Goal: Check status: Check status

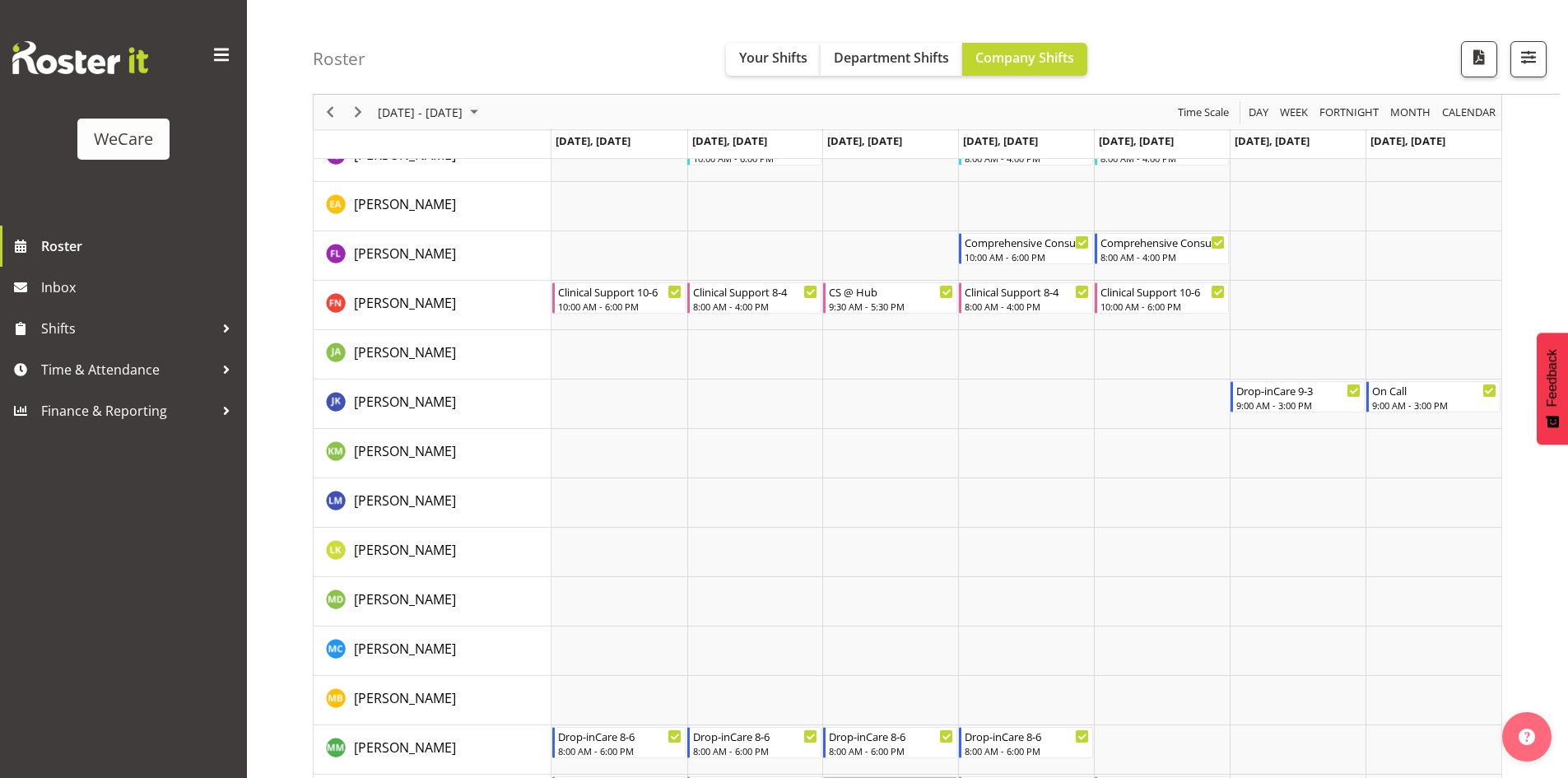
scroll to position [5067, 0]
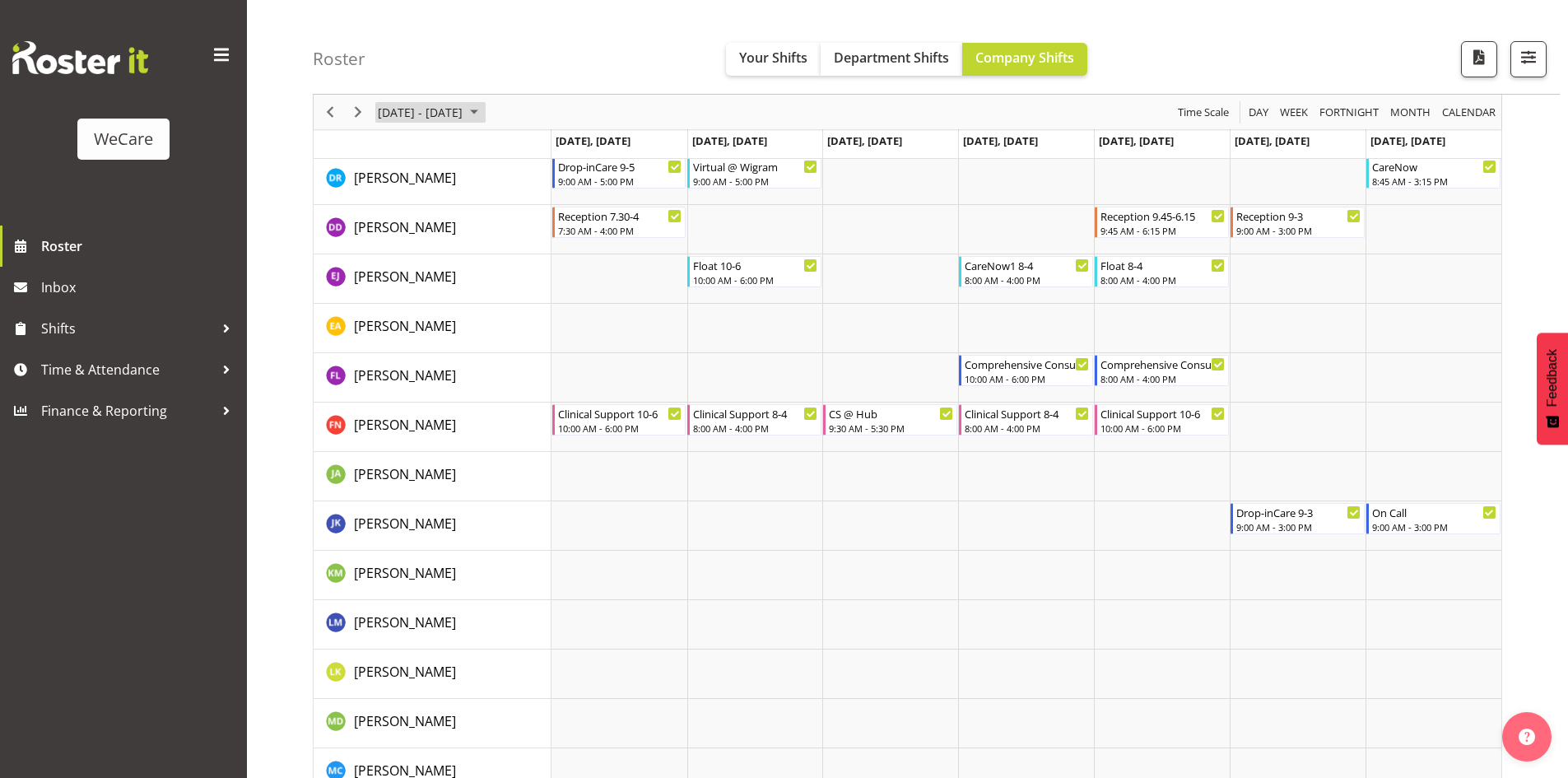
click at [484, 117] on span "September 15 - 21, 2025" at bounding box center [474, 112] width 20 height 21
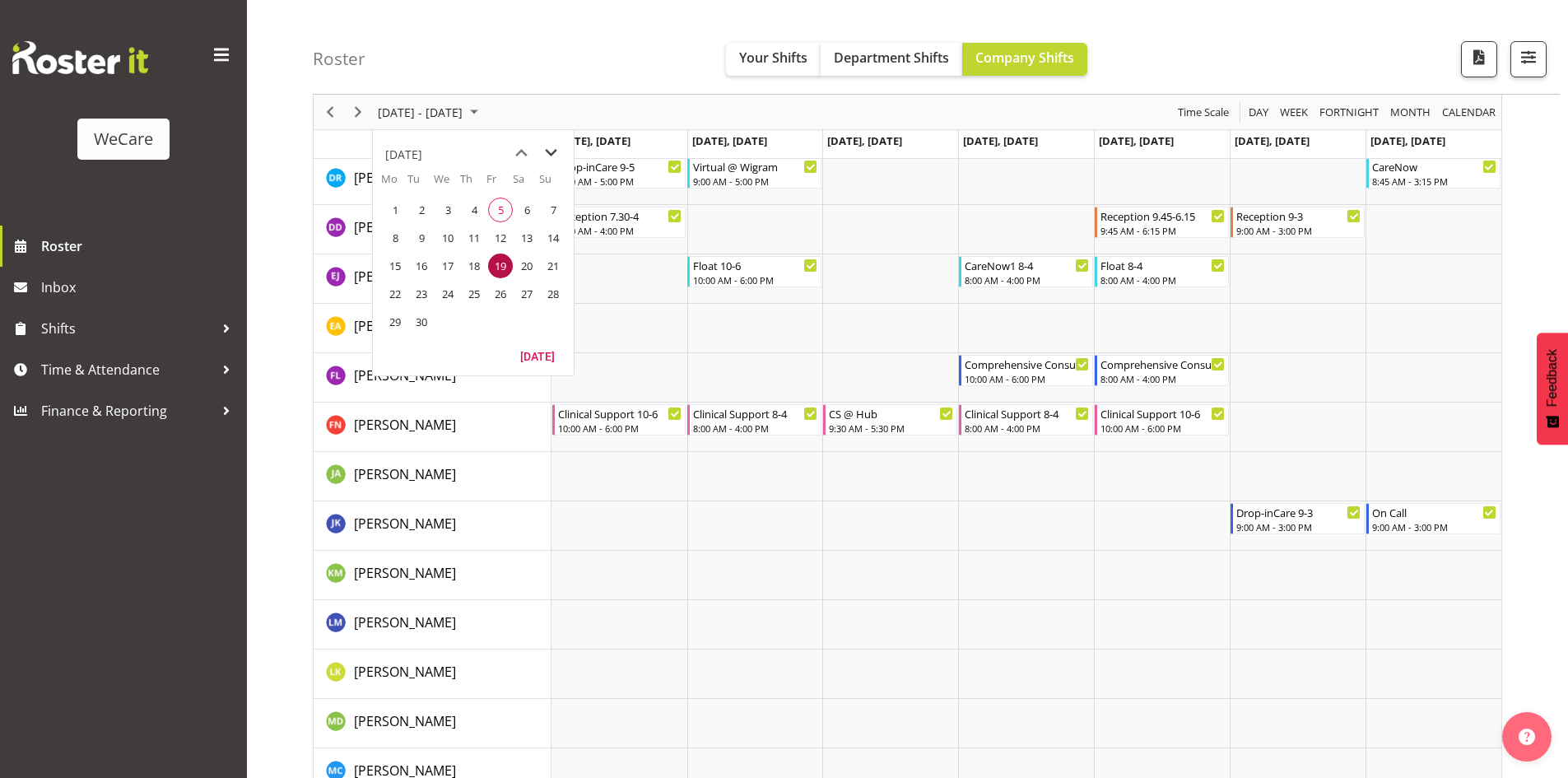
click at [551, 152] on span "next month" at bounding box center [551, 153] width 29 height 30
click at [484, 119] on span "September 15 - 21, 2025" at bounding box center [474, 112] width 20 height 21
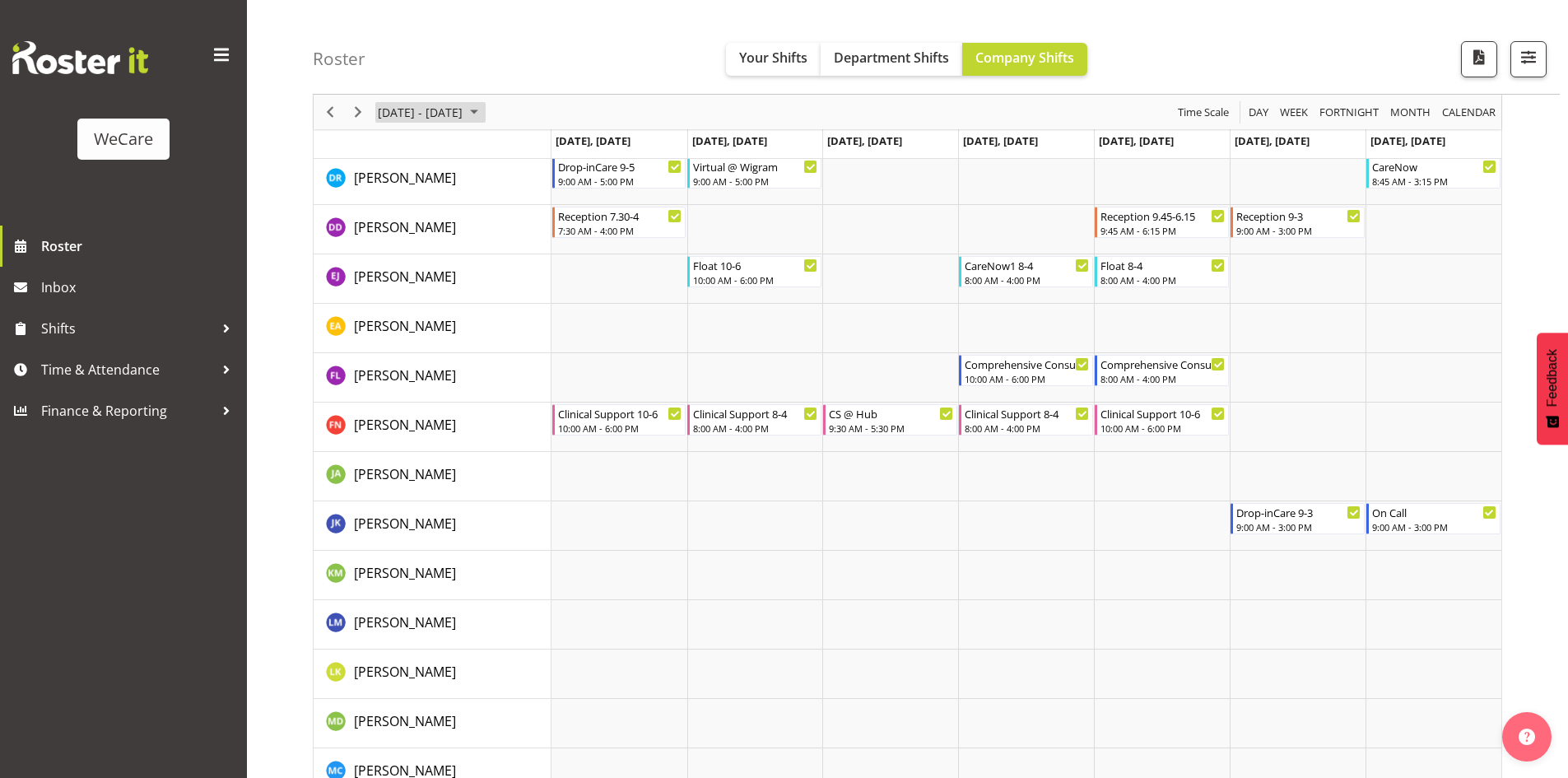
click at [484, 113] on span "September 15 - 21, 2025" at bounding box center [474, 112] width 20 height 21
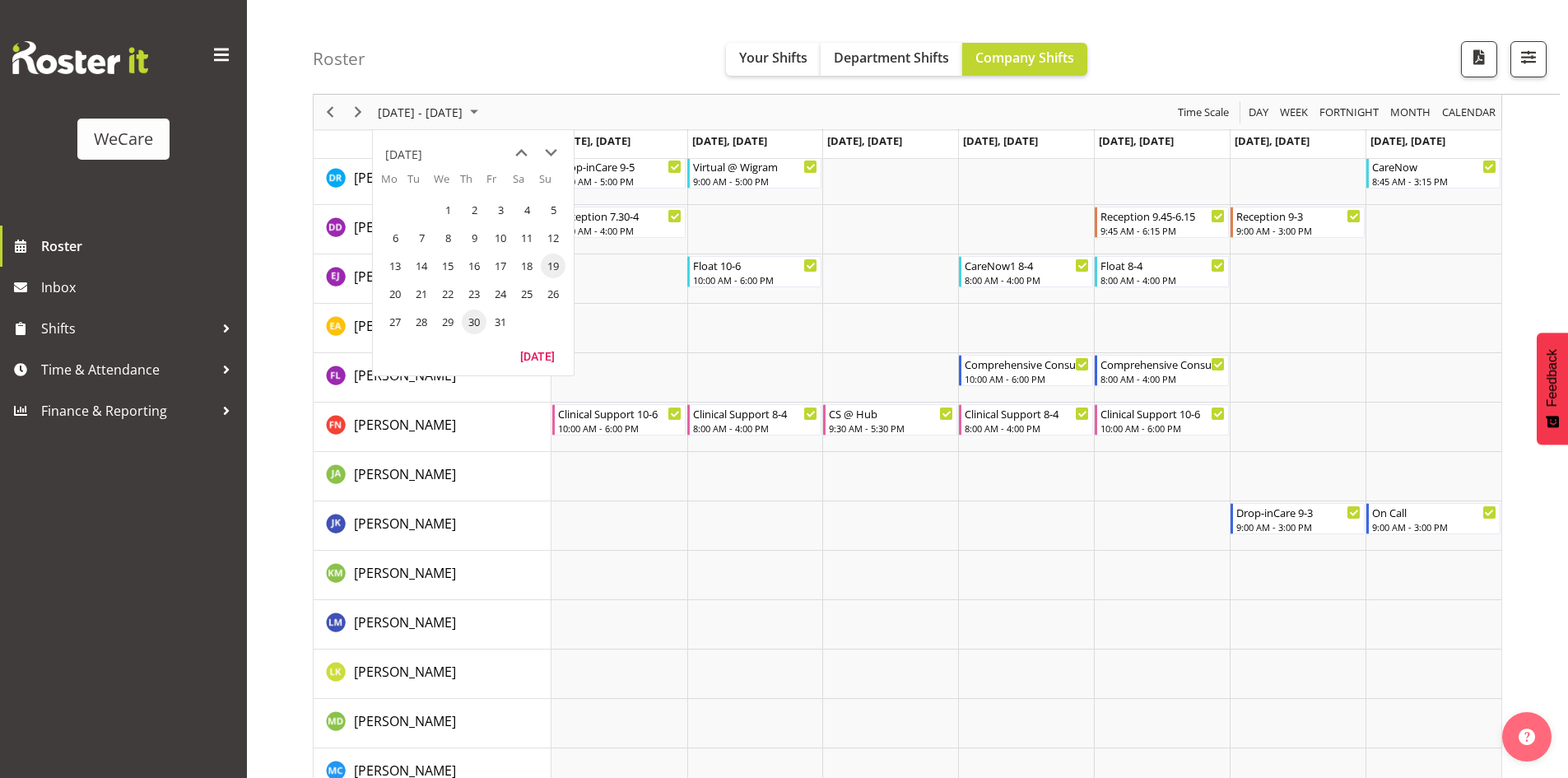
click at [473, 325] on span "30" at bounding box center [474, 322] width 24 height 24
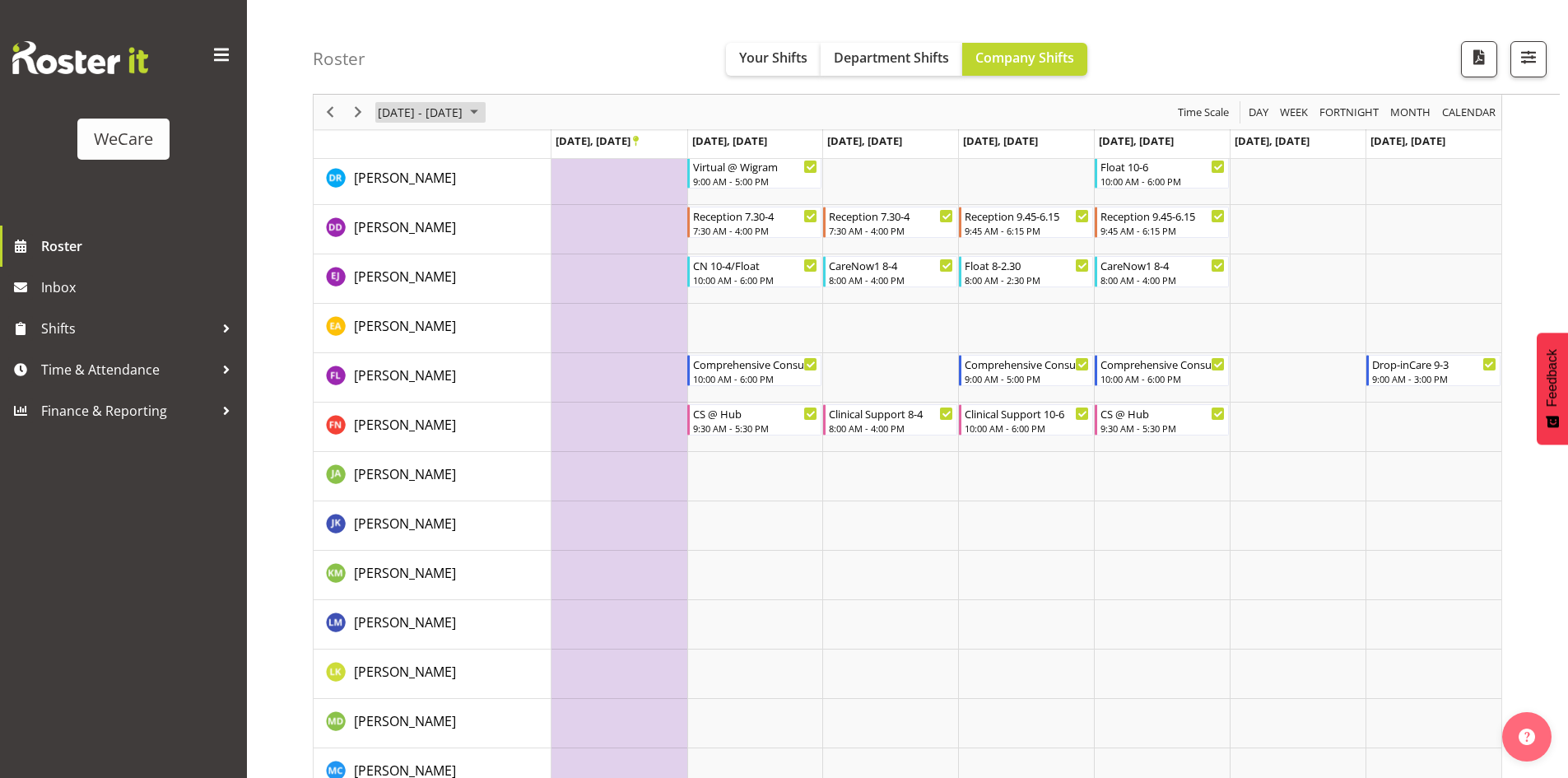
click at [464, 114] on span "[DATE] - [DATE]" at bounding box center [420, 112] width 88 height 21
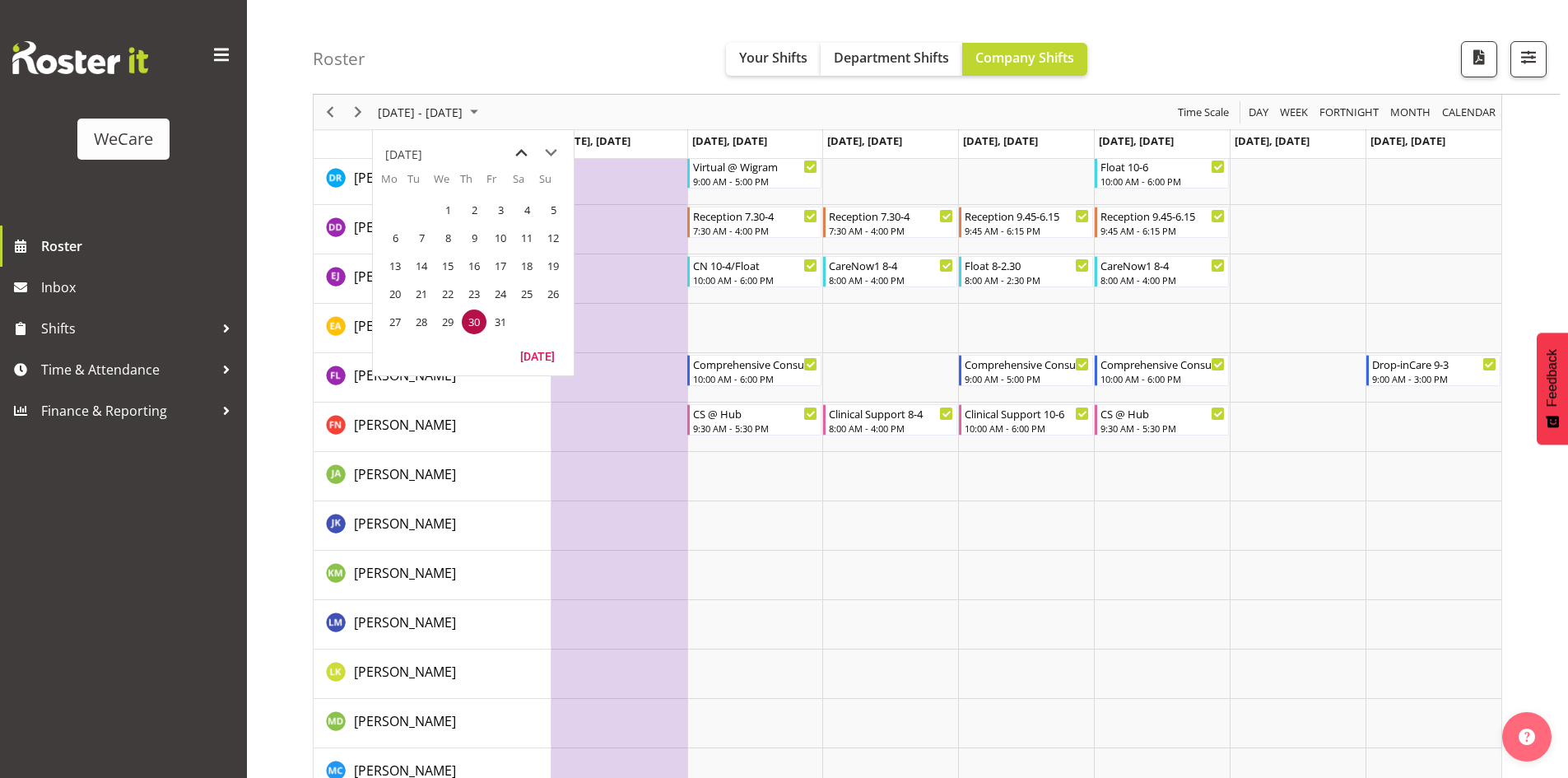
click at [535, 151] on span "previous month" at bounding box center [522, 153] width 29 height 30
click at [420, 320] on span "30" at bounding box center [421, 322] width 24 height 24
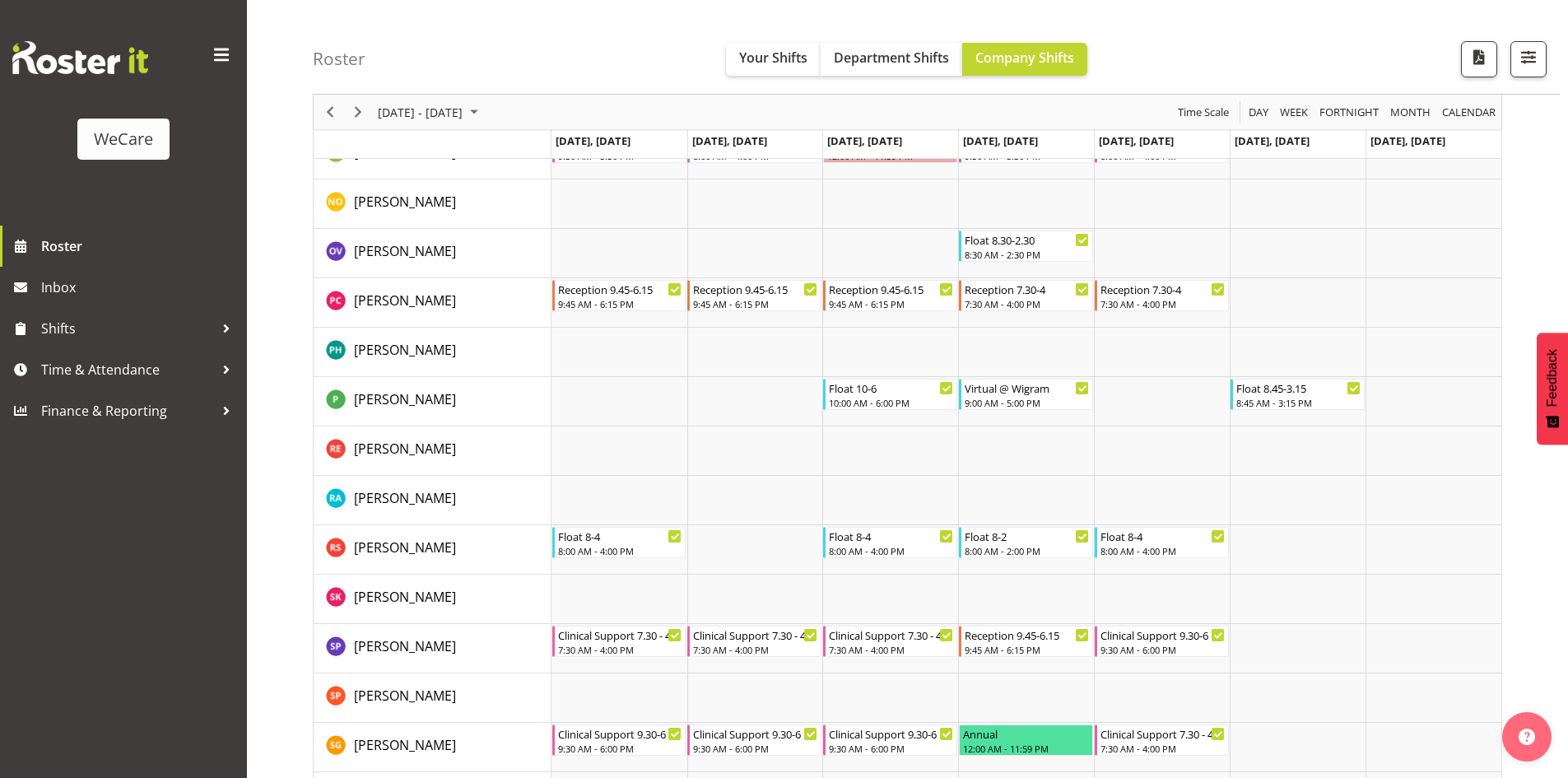
scroll to position [5858, 0]
